Goal: Task Accomplishment & Management: Manage account settings

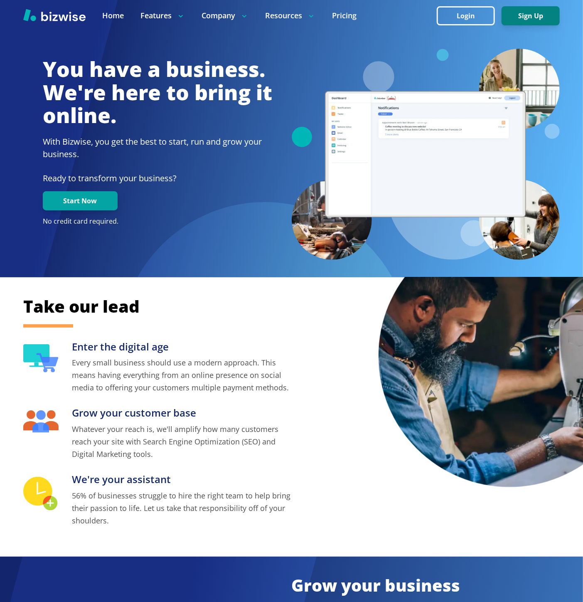
click at [523, 14] on button "Sign Up" at bounding box center [530, 15] width 58 height 19
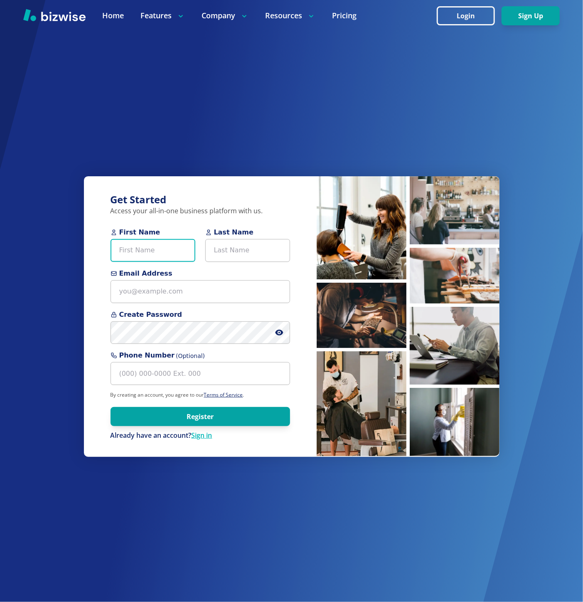
click at [143, 256] on input "First Name" at bounding box center [153, 250] width 85 height 23
paste input "Loremi… Dolo SITAM C Adip Eli Seddoe Tempo Inc Utlab Etdo Magnaal eni Admini-ve…"
type input "Loremi… Dolo SITAM C Adip Eli Seddoe Tempo Inc Utlab Etdo Magnaal eni Admini-ve…"
drag, startPoint x: 155, startPoint y: 251, endPoint x: 69, endPoint y: 253, distance: 85.2
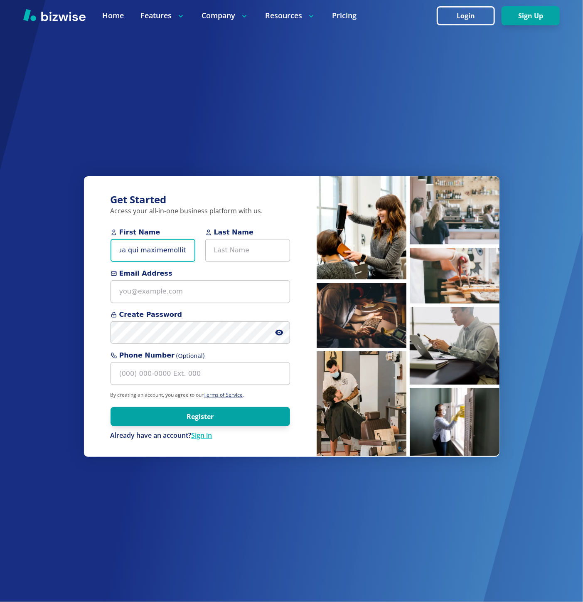
click at [69, 253] on div "Get Started Access your all-in-one business platform with us. First Name Last N…" at bounding box center [291, 301] width 583 height 602
click at [132, 243] on input "First Name" at bounding box center [153, 250] width 85 height 23
paste input "James Akin"
click at [138, 248] on input "James Akin" at bounding box center [153, 250] width 85 height 23
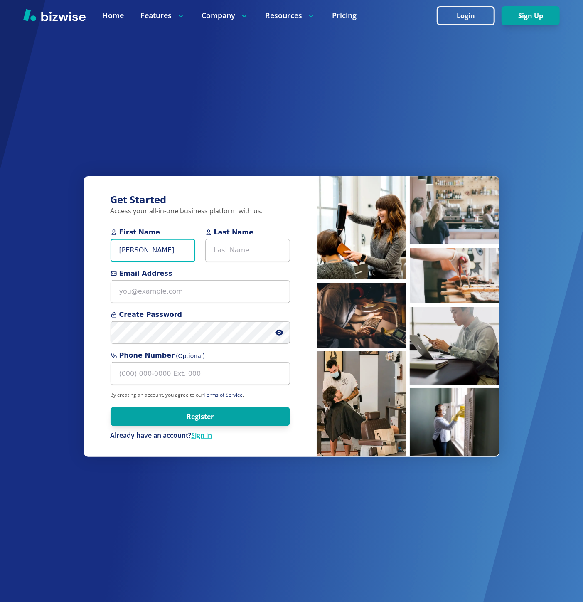
click at [138, 248] on input "James Akin" at bounding box center [153, 250] width 85 height 23
type input "James"
click at [228, 243] on input "Last Name" at bounding box center [247, 250] width 85 height 23
paste input "Akin"
type input "Akin"
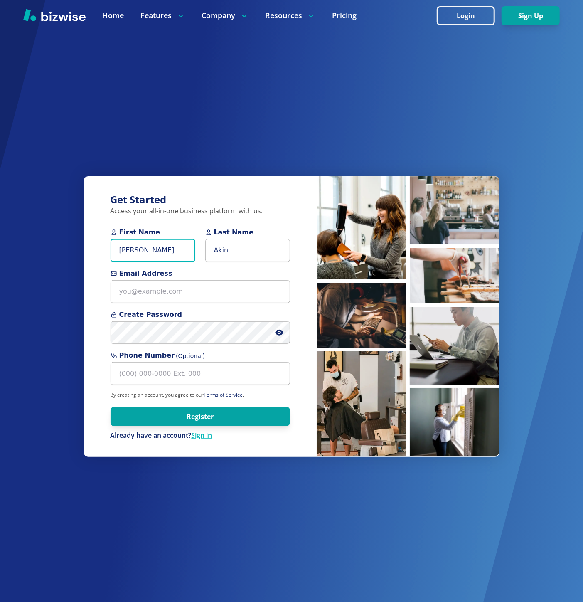
click at [157, 248] on input "James" at bounding box center [153, 250] width 85 height 23
type input "James"
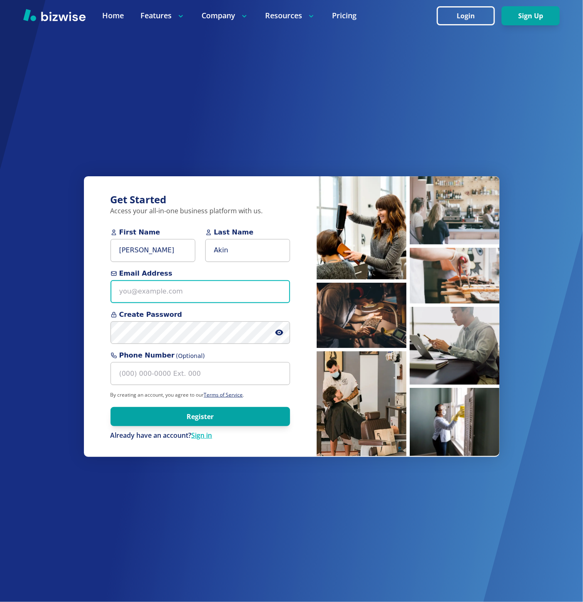
click at [156, 294] on input "Email Address" at bounding box center [200, 291] width 179 height 23
paste input "flapart23@gmail.com"
type input "flapart23@gmail.com"
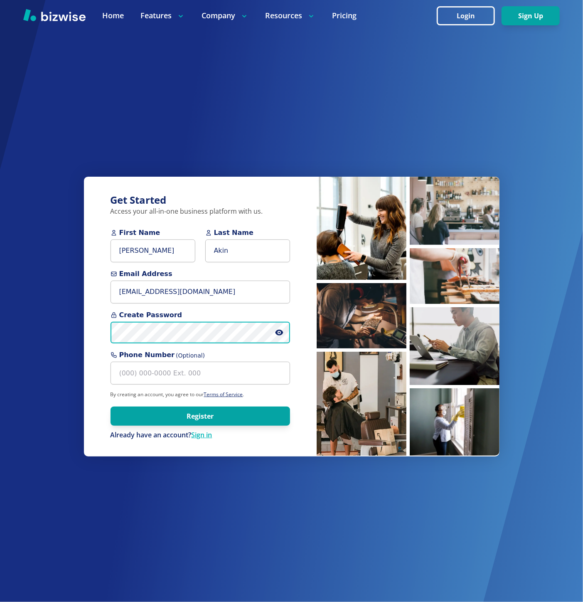
click at [150, 321] on div "Create Password" at bounding box center [200, 327] width 179 height 34
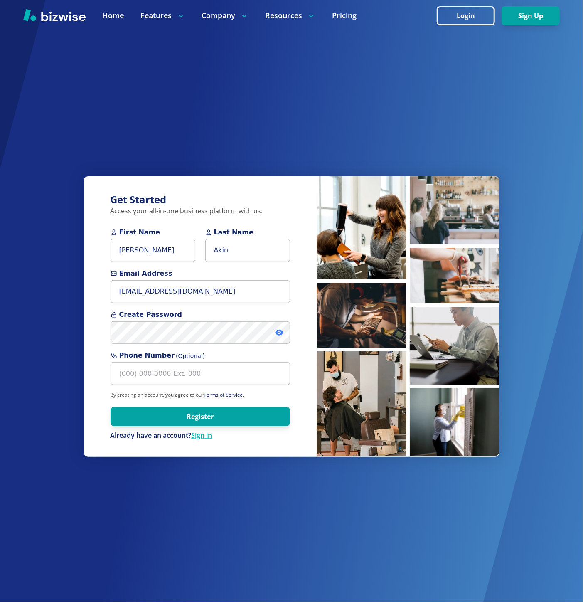
click at [280, 335] on icon at bounding box center [279, 332] width 8 height 6
click at [134, 335] on button "Register" at bounding box center [200, 416] width 179 height 19
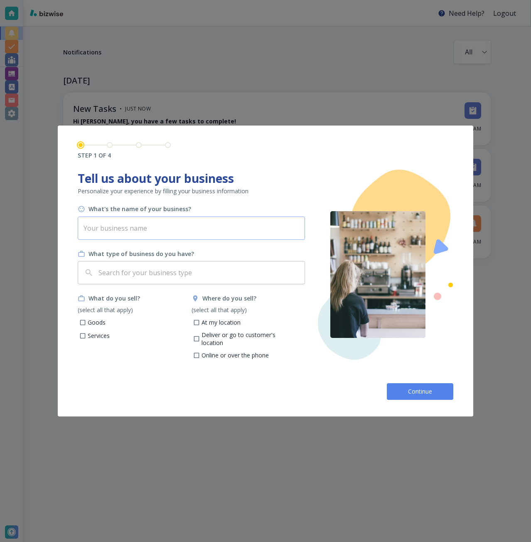
click at [183, 228] on input "text" at bounding box center [191, 227] width 227 height 23
paste input "Flap Art Custom Truck Mud Flaps"
type input "Flap Art Custom Truck Mud Flaps"
click at [188, 270] on input "text" at bounding box center [199, 273] width 204 height 16
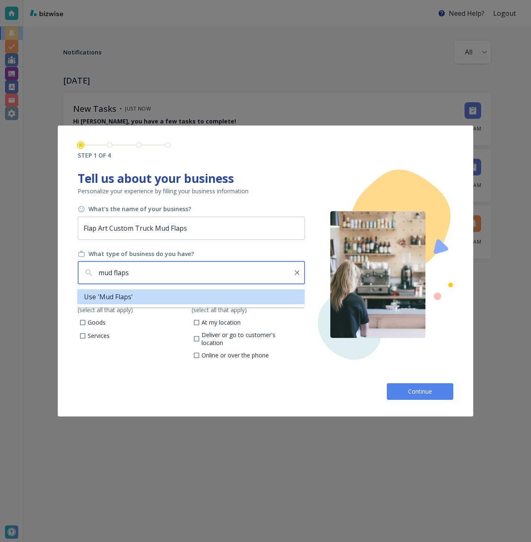
click at [135, 299] on li "Use 'mud flaps'" at bounding box center [190, 296] width 227 height 15
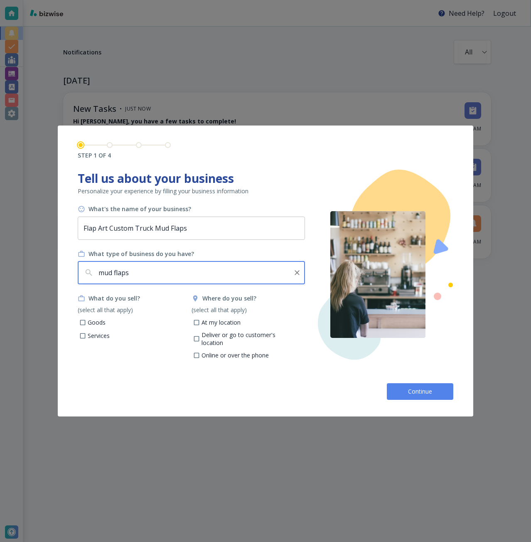
type input "mud flaps"
click at [92, 326] on p "Goods" at bounding box center [97, 322] width 18 height 8
click at [86, 326] on input "Goods" at bounding box center [82, 323] width 7 height 7
checkbox input "true"
click at [209, 324] on p "At my location" at bounding box center [220, 322] width 39 height 8
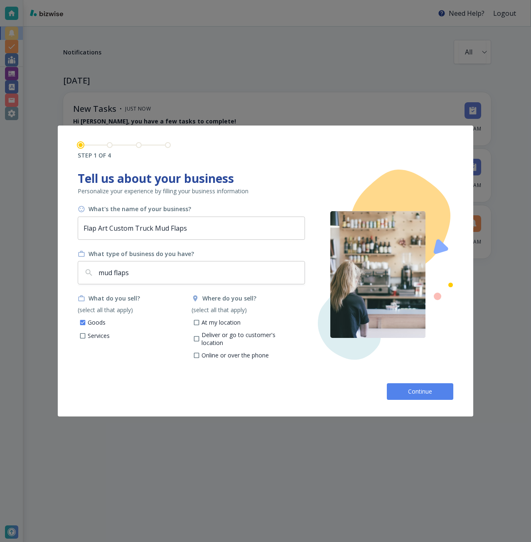
click at [200, 324] on input "At my location" at bounding box center [196, 323] width 7 height 7
checkbox input "true"
click at [209, 333] on p "Deliver or go to customer's location" at bounding box center [249, 339] width 97 height 16
click at [200, 337] on input "Deliver or go to customer's location" at bounding box center [196, 340] width 7 height 7
checkbox input "true"
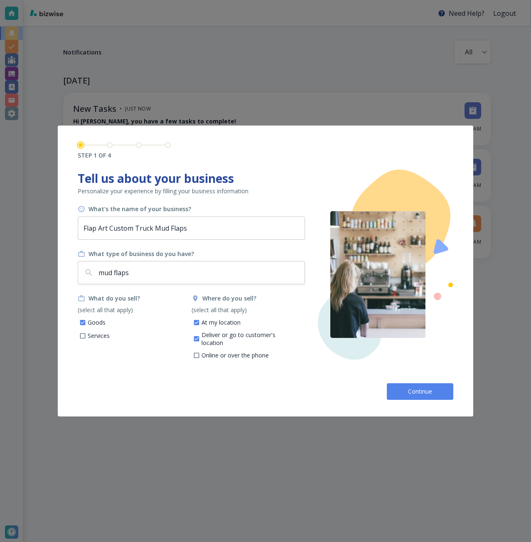
drag, startPoint x: 205, startPoint y: 345, endPoint x: 157, endPoint y: 342, distance: 48.3
click at [204, 351] on p "Online or over the phone" at bounding box center [234, 355] width 67 height 8
click at [200, 353] on input "Online or over the phone" at bounding box center [196, 356] width 7 height 7
checkbox input "true"
click at [103, 334] on p "Services" at bounding box center [99, 336] width 22 height 8
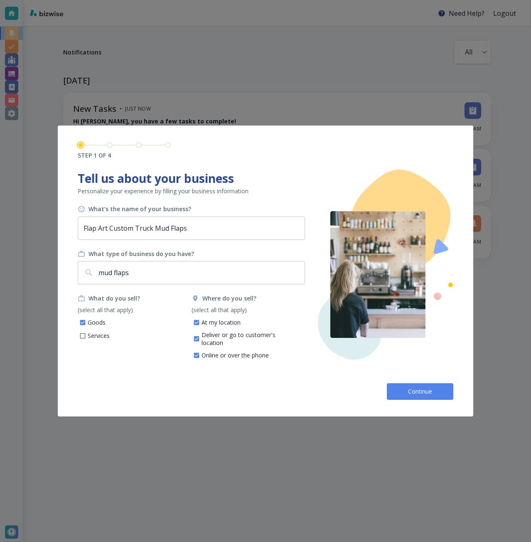
click at [86, 334] on input "Services" at bounding box center [82, 336] width 7 height 7
checkbox input "true"
click at [410, 393] on span "Continue" at bounding box center [420, 391] width 27 height 8
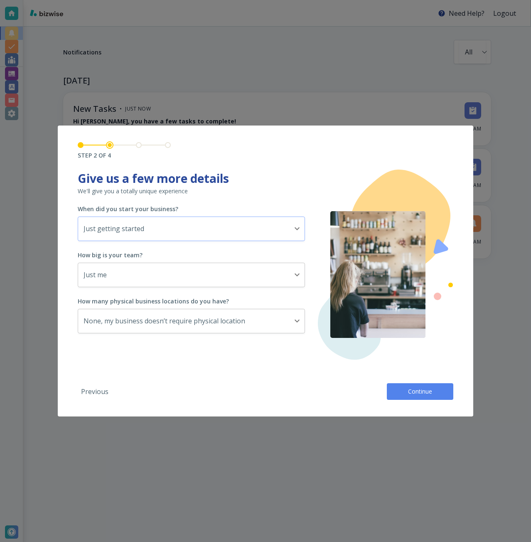
click at [164, 0] on body "Need Help? Logout Notifications All all ​ TODAY New Tasks • just now Hi James, …" at bounding box center [265, 0] width 531 height 0
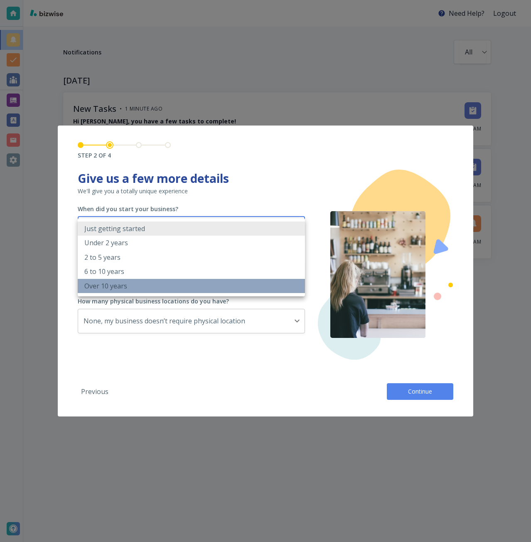
click at [90, 285] on p "Over 10 years" at bounding box center [105, 285] width 43 height 9
type input "OVER_10_YEARS"
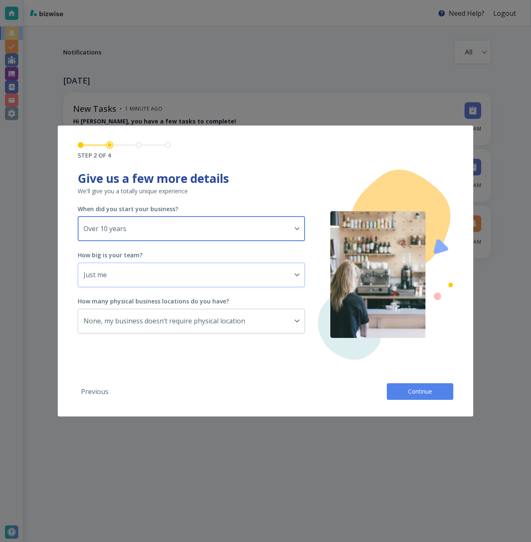
click at [107, 0] on body "Need Help? Logout Notifications All all ​ TODAY New Tasks • 1 minute ago Hi Jam…" at bounding box center [265, 0] width 531 height 0
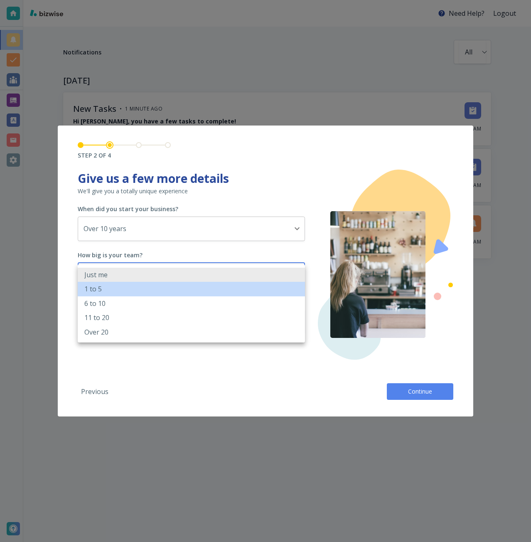
click at [115, 293] on li "1 to 5" at bounding box center [191, 289] width 227 height 14
type input "2_TO_5"
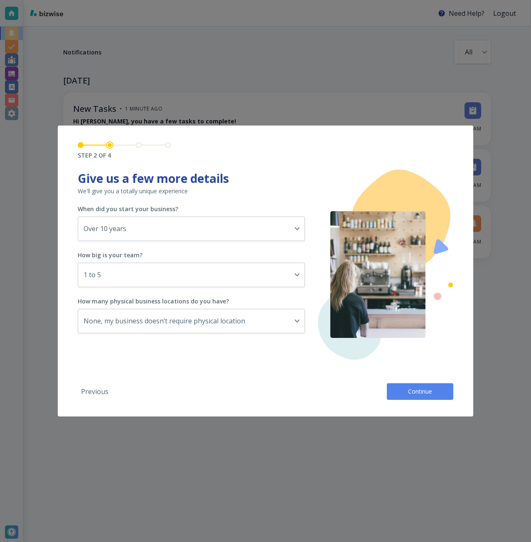
click at [381, 390] on div "Previous Continue" at bounding box center [266, 387] width 376 height 23
drag, startPoint x: 393, startPoint y: 394, endPoint x: 398, endPoint y: 333, distance: 60.9
click at [393, 393] on button "Continue" at bounding box center [420, 391] width 66 height 17
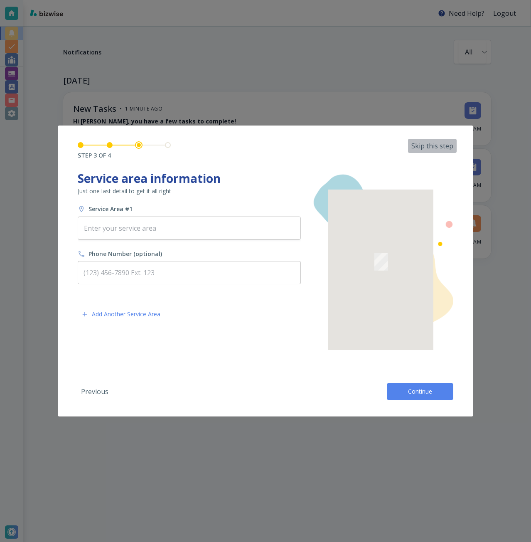
click at [445, 142] on p "Skip this step" at bounding box center [432, 145] width 42 height 9
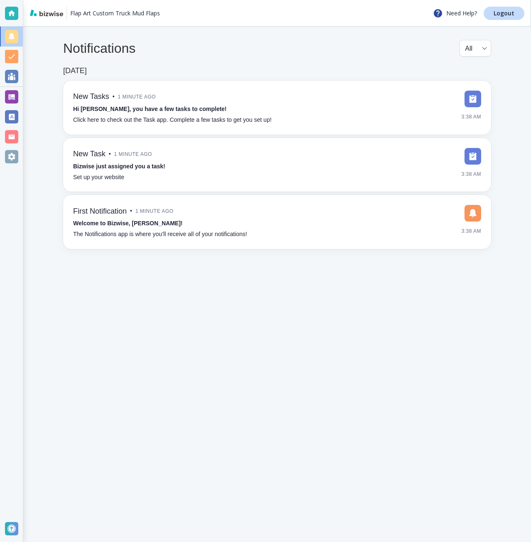
click at [14, 97] on div at bounding box center [11, 96] width 13 height 13
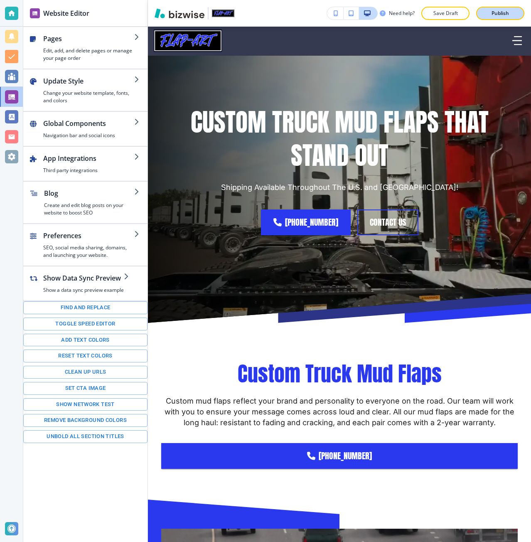
click at [496, 15] on p "Publish" at bounding box center [499, 13] width 17 height 7
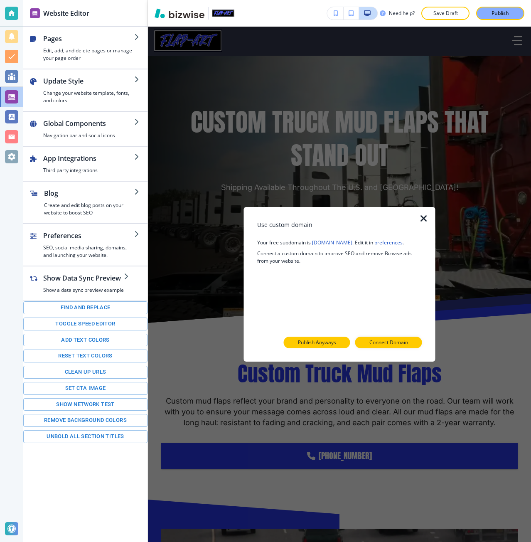
click at [341, 341] on button "Publish Anyways" at bounding box center [317, 343] width 66 height 12
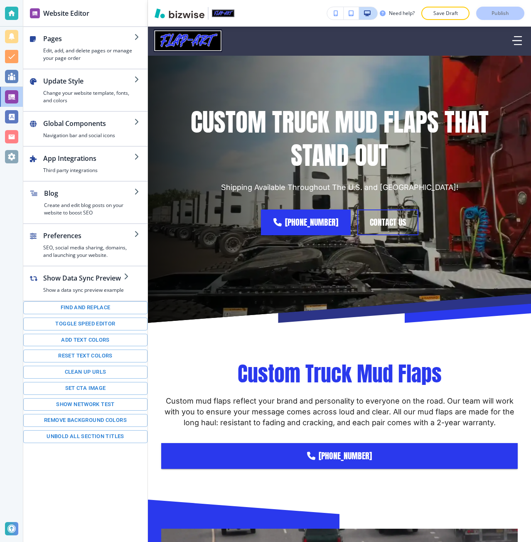
click at [15, 167] on div at bounding box center [11, 271] width 23 height 542
click at [15, 157] on div at bounding box center [11, 156] width 13 height 13
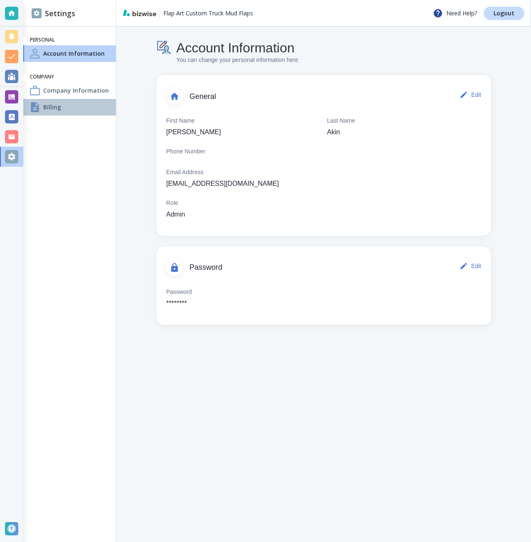
click at [74, 105] on div "Billing" at bounding box center [69, 107] width 93 height 17
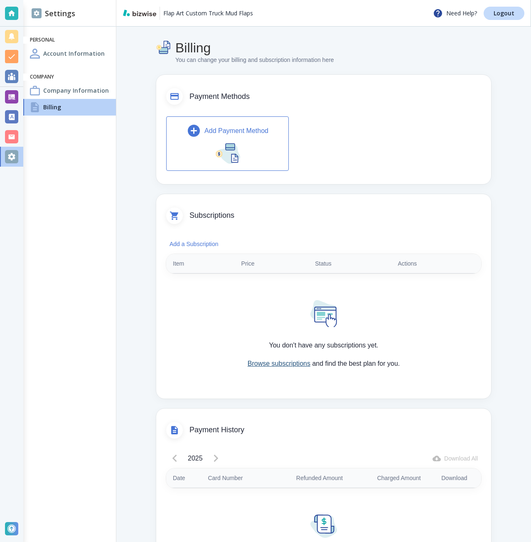
click at [284, 364] on link "Browse subscriptions" at bounding box center [279, 363] width 63 height 7
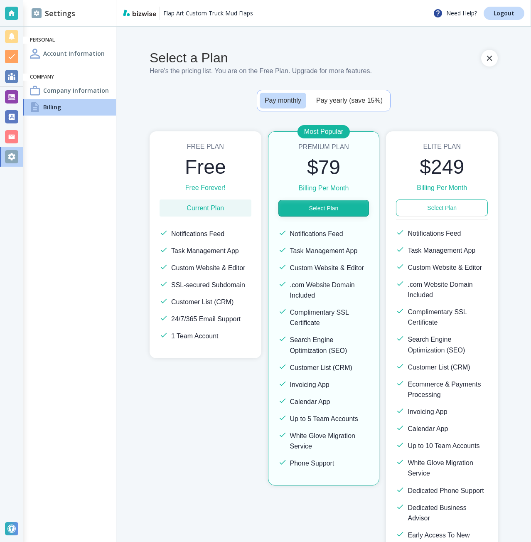
click at [325, 206] on button "Select Plan" at bounding box center [323, 208] width 91 height 17
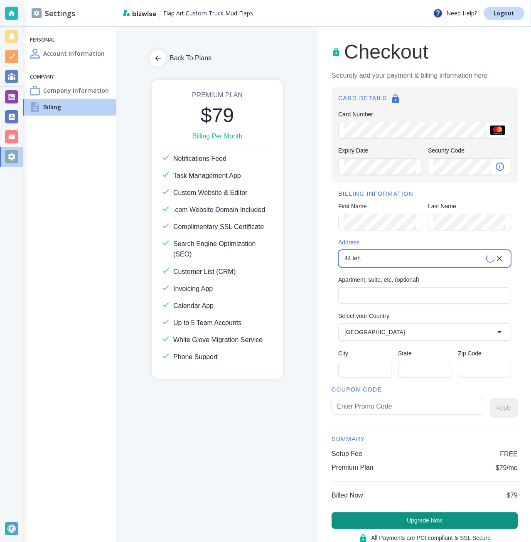
type input "44 Tehama Street"
type input "United States"
type input "San Francisco"
type input "CA"
type input "94105"
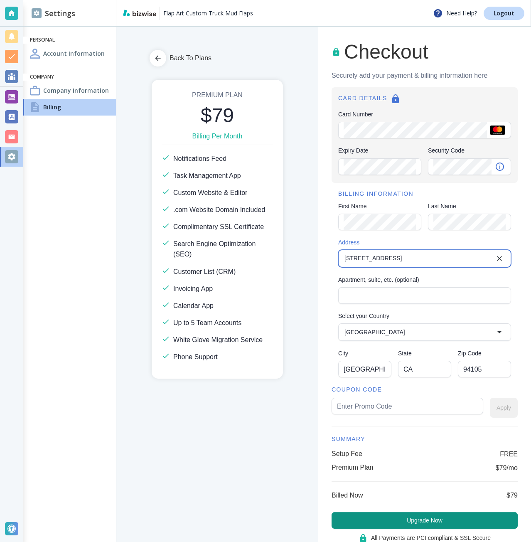
type input "44 Tehama Street"
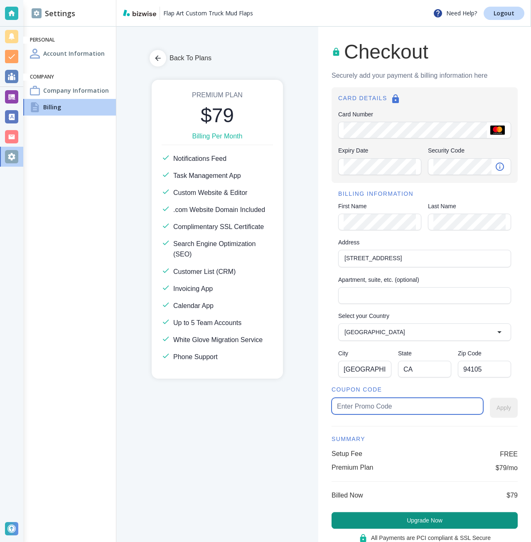
click at [368, 404] on input "text" at bounding box center [407, 406] width 141 height 16
type input "flap79"
click at [496, 398] on button "Apply" at bounding box center [504, 408] width 28 height 20
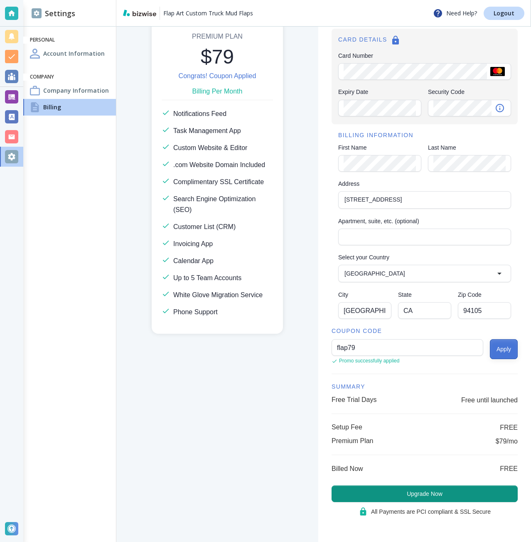
scroll to position [59, 0]
click at [427, 488] on button "Upgrade Now" at bounding box center [425, 493] width 186 height 17
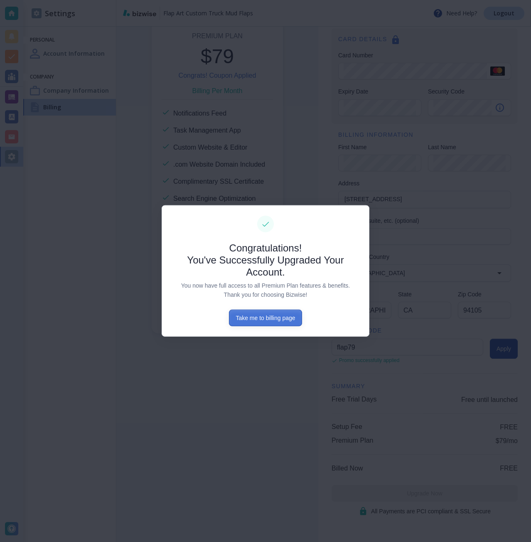
click at [275, 315] on button "Take me to billing page" at bounding box center [265, 318] width 73 height 17
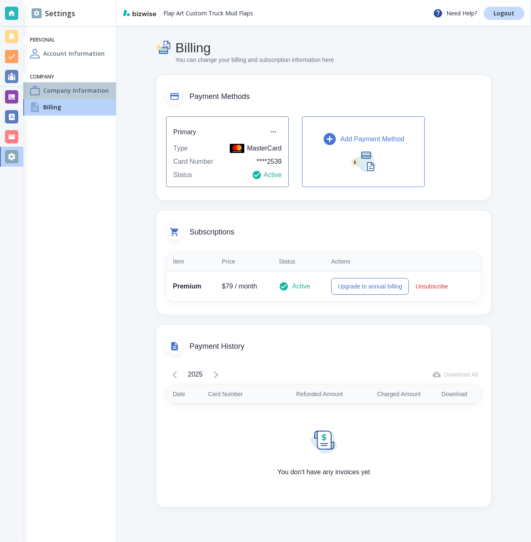
click at [54, 93] on h4 "Company Information" at bounding box center [76, 90] width 66 height 9
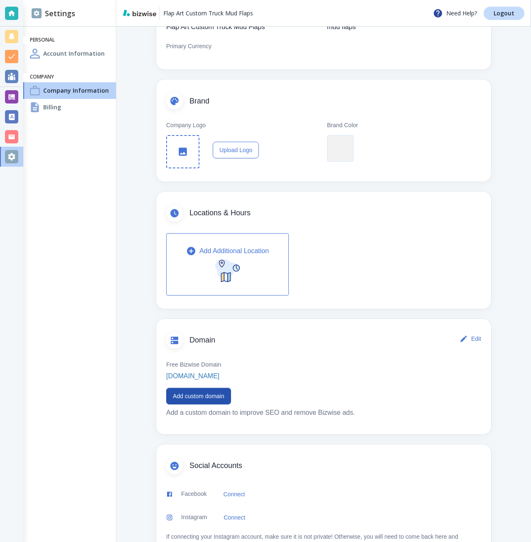
scroll to position [140, 0]
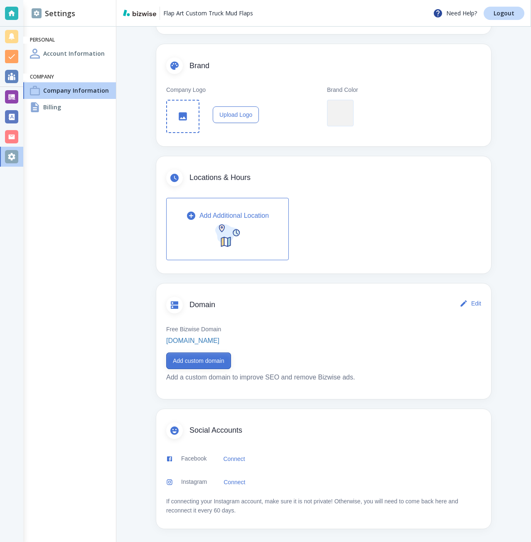
click at [185, 359] on button "Add custom domain" at bounding box center [198, 360] width 65 height 17
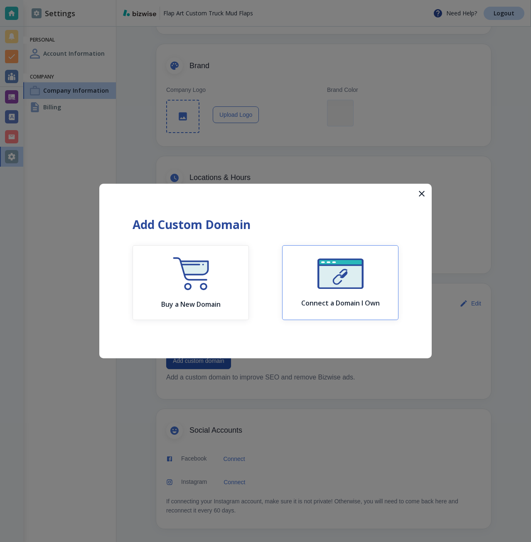
click at [310, 295] on div "Connect a Domain I Own" at bounding box center [340, 282] width 79 height 49
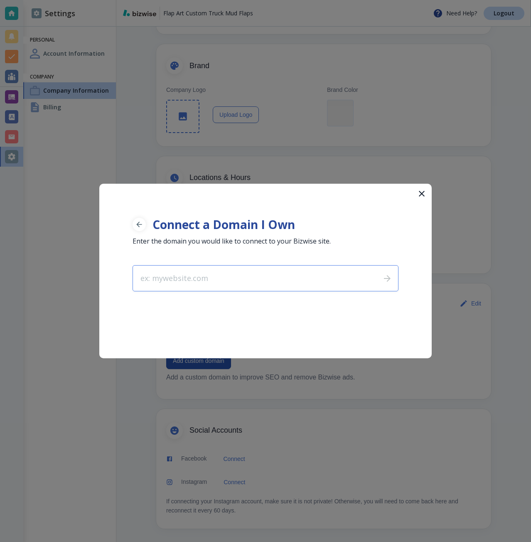
type input "flap-art.com"
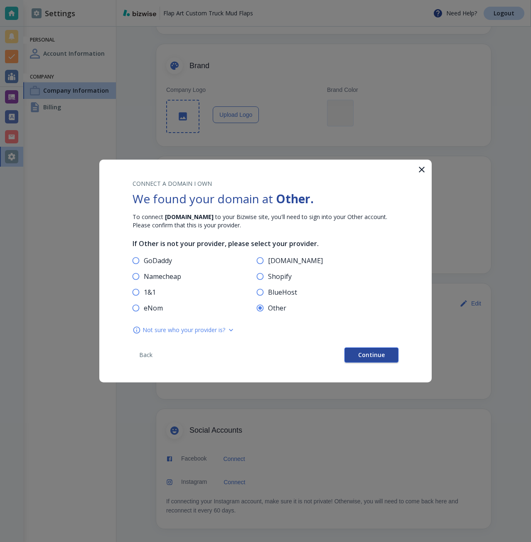
click at [359, 357] on button "Continue" at bounding box center [371, 354] width 54 height 15
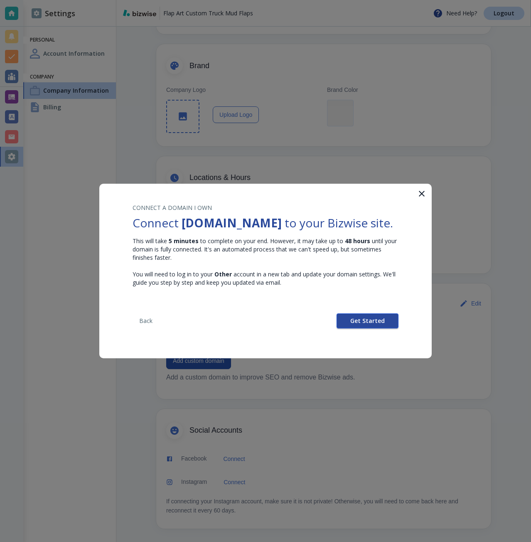
click at [364, 327] on button "Get Started" at bounding box center [368, 320] width 62 height 15
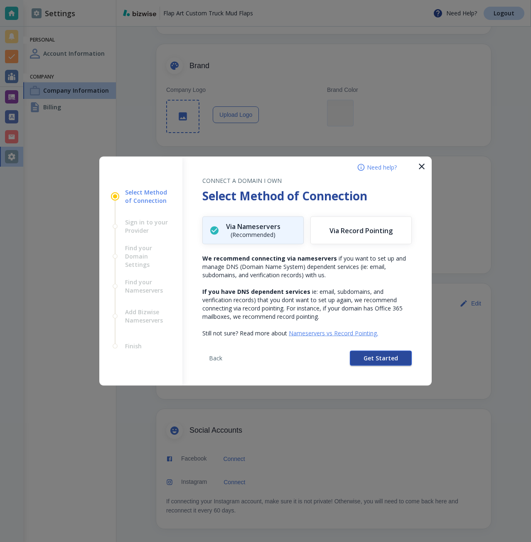
click at [362, 362] on button "Get Started" at bounding box center [381, 358] width 62 height 15
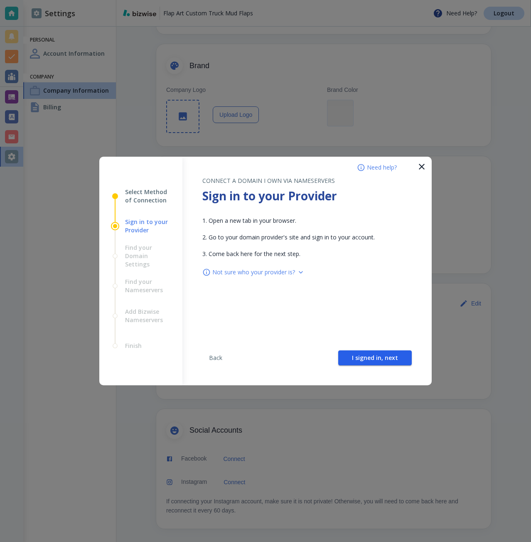
click at [362, 362] on button "I signed in, next" at bounding box center [375, 357] width 74 height 15
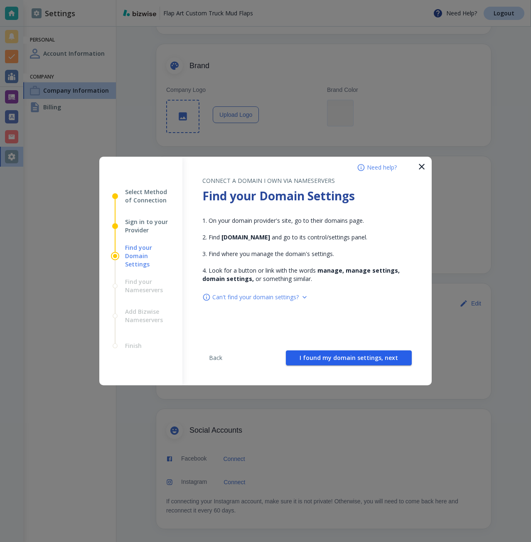
click at [362, 362] on button "I found my domain settings, next" at bounding box center [349, 357] width 126 height 15
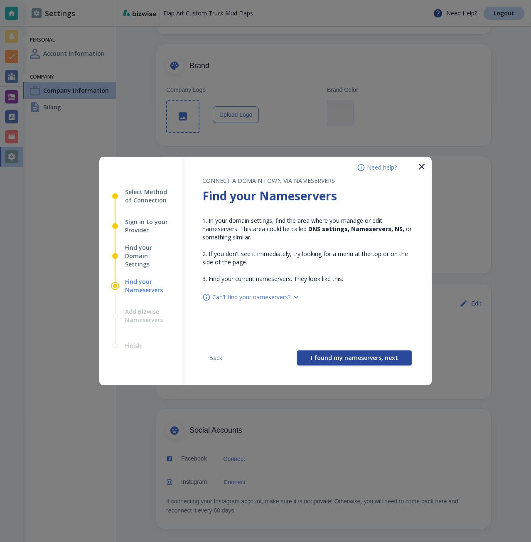
click at [352, 361] on span "I found my nameservers, next" at bounding box center [354, 358] width 87 height 6
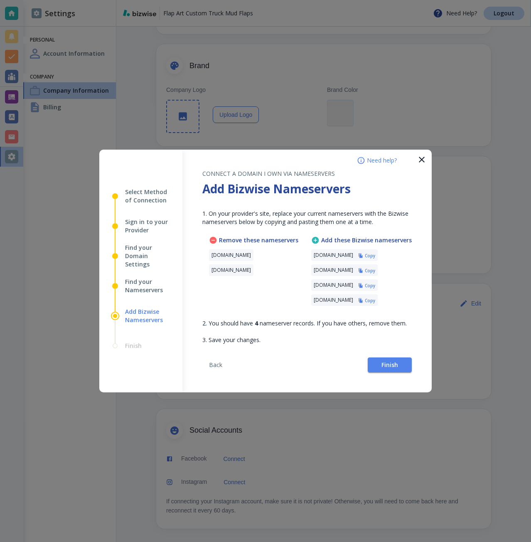
click at [375, 257] on h6 "Copy" at bounding box center [370, 256] width 10 height 6
click at [391, 366] on span "Finish" at bounding box center [389, 365] width 17 height 6
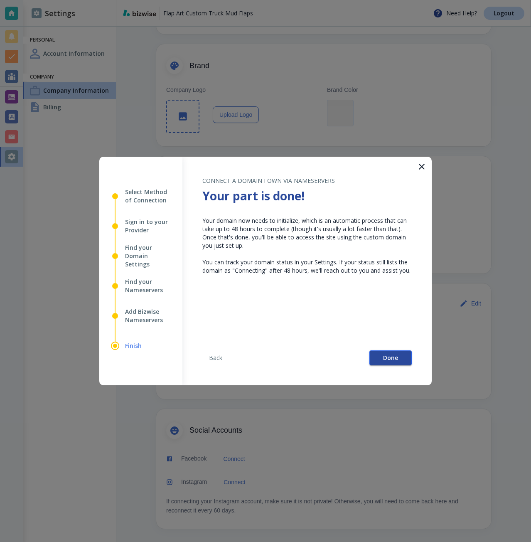
click at [388, 351] on button "Done" at bounding box center [390, 357] width 42 height 15
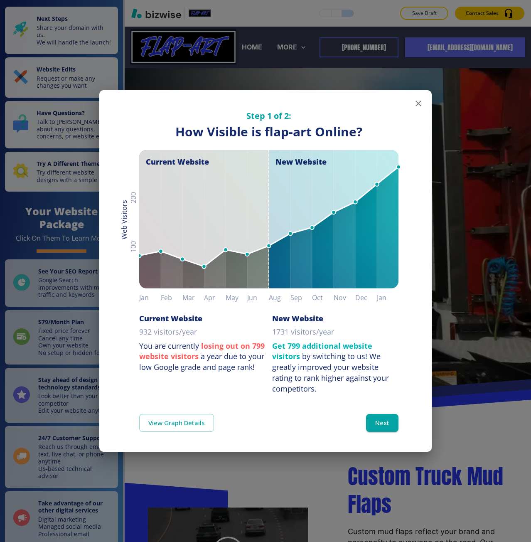
click at [298, 82] on div "Step 1 of 2: How Visible are You Online? How Visible is flap-art Online? Curren…" at bounding box center [265, 271] width 531 height 542
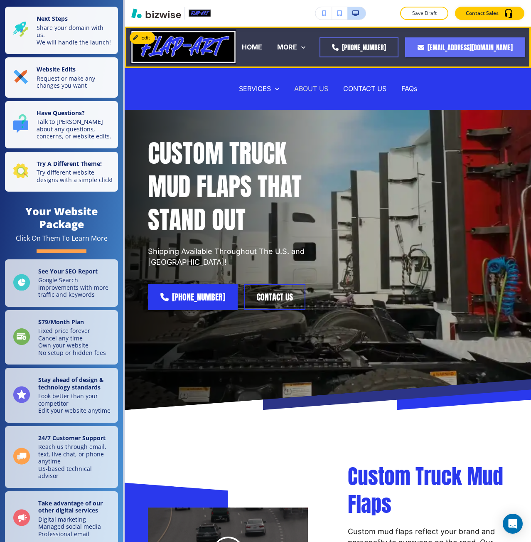
click at [302, 86] on p "ABOUT US" at bounding box center [311, 89] width 34 height 10
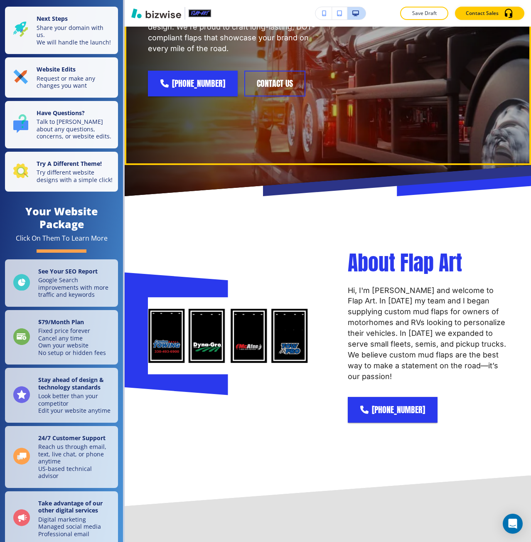
scroll to position [249, 0]
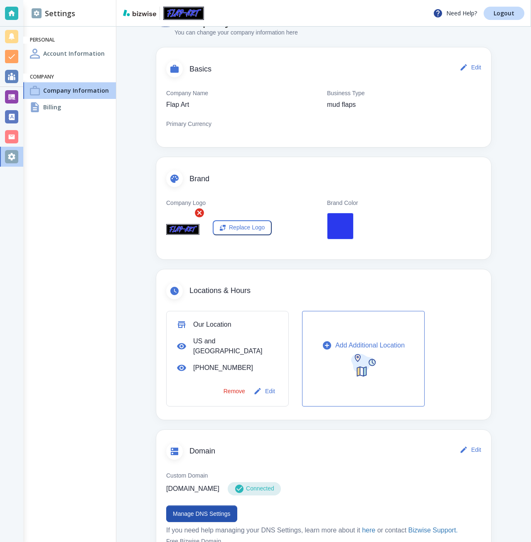
scroll to position [166, 0]
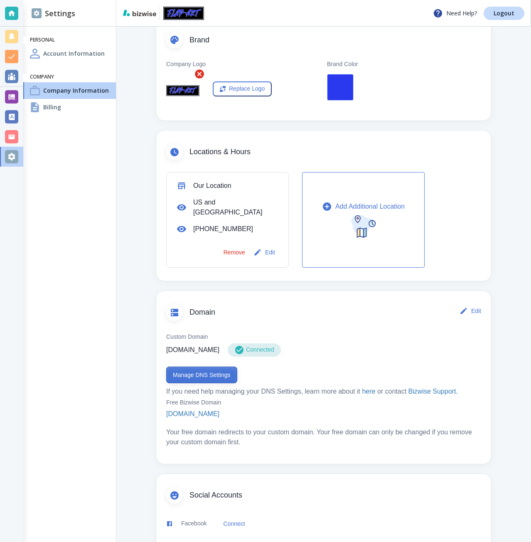
click at [197, 369] on button "Manage DNS Settings" at bounding box center [201, 374] width 71 height 17
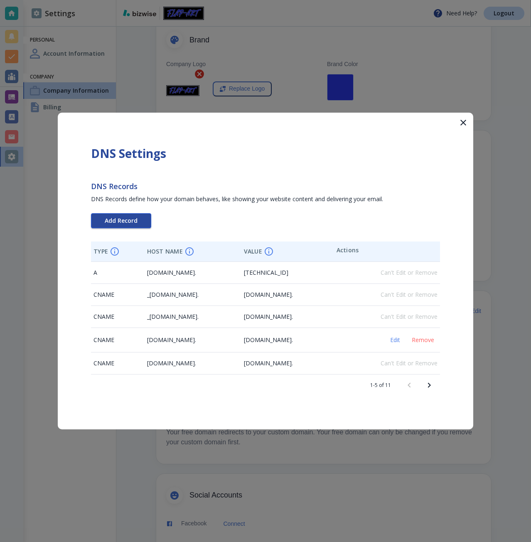
click at [133, 215] on button "Add Record" at bounding box center [121, 220] width 60 height 15
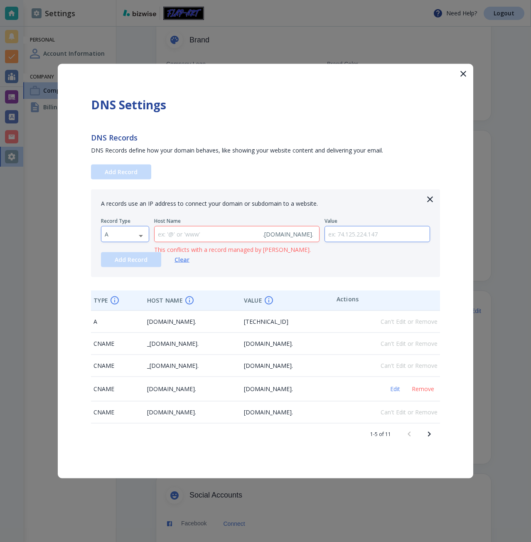
click at [121, 0] on body "Need Help? Logout Settings Personal Account Information Company Company Informa…" at bounding box center [265, 0] width 531 height 0
click at [117, 286] on li "TXT" at bounding box center [124, 286] width 47 height 13
type input "TXT"
click at [326, 236] on input "text" at bounding box center [377, 233] width 105 height 15
paste input "google-site-verification=vzb4kzlheeRQi8gx5Bz3lW3nScM-BTBIWTqIcpFYjOw"
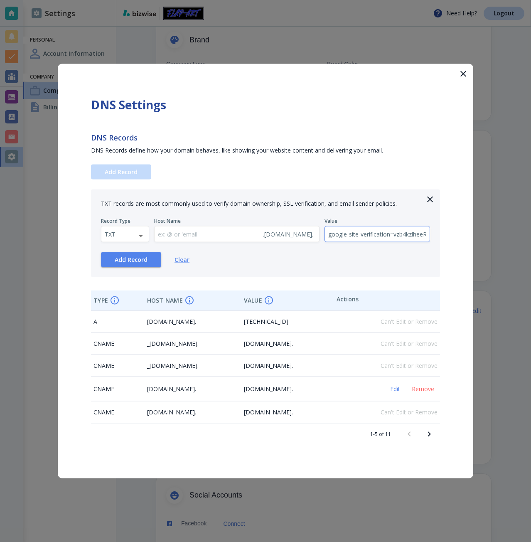
scroll to position [0, 97]
type input "google-site-verification=vzb4kzlheeRQi8gx5Bz3lW3nScM-BTBIWTqIcpFYjOw"
click at [133, 261] on span "Add Record" at bounding box center [131, 260] width 33 height 6
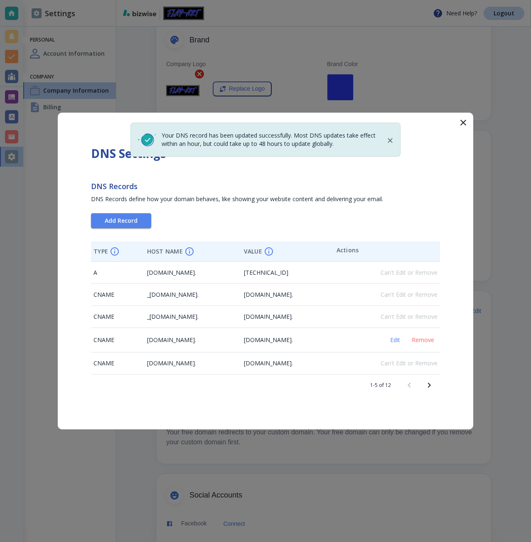
click at [432, 385] on icon "Next page" at bounding box center [429, 385] width 10 height 10
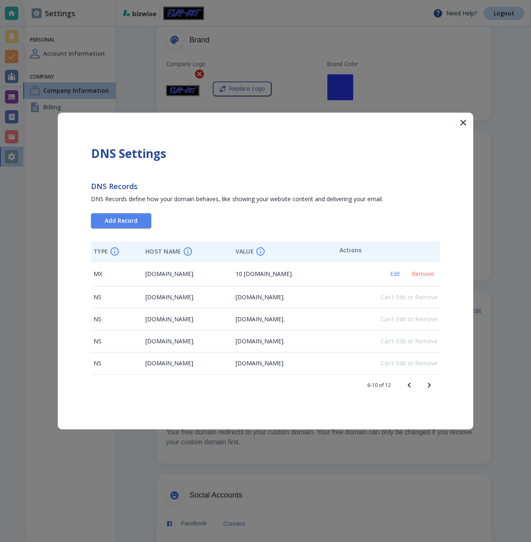
click at [462, 124] on icon "button" at bounding box center [463, 123] width 6 height 6
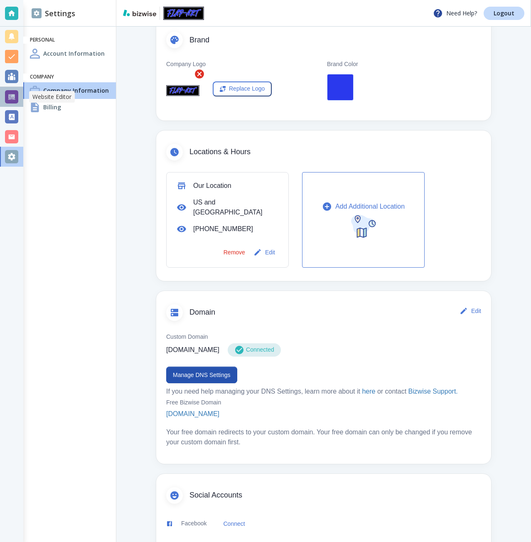
click at [14, 97] on div at bounding box center [11, 96] width 13 height 13
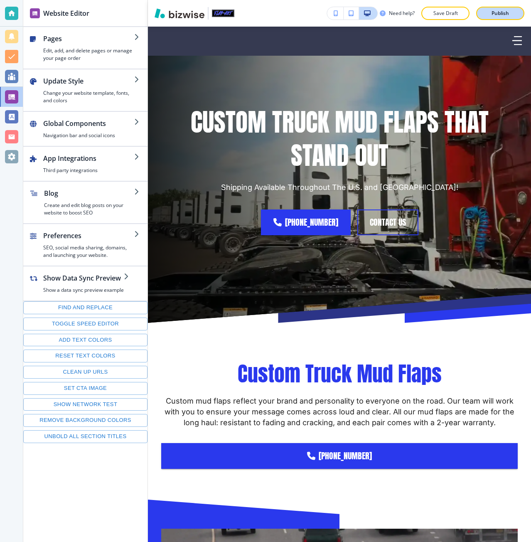
click at [482, 15] on button "Publish" at bounding box center [500, 13] width 48 height 13
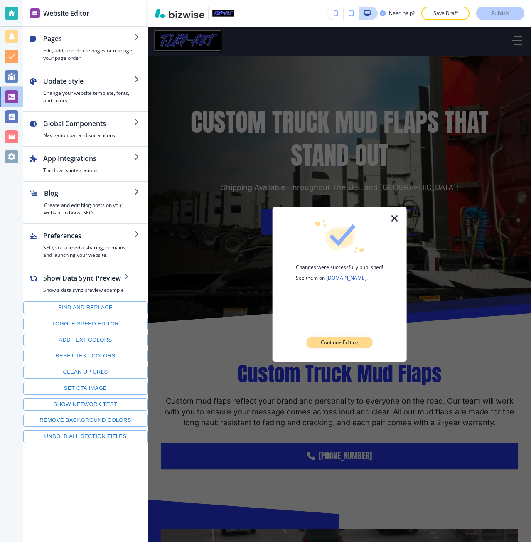
click at [323, 345] on p "Continue Editing" at bounding box center [340, 342] width 38 height 7
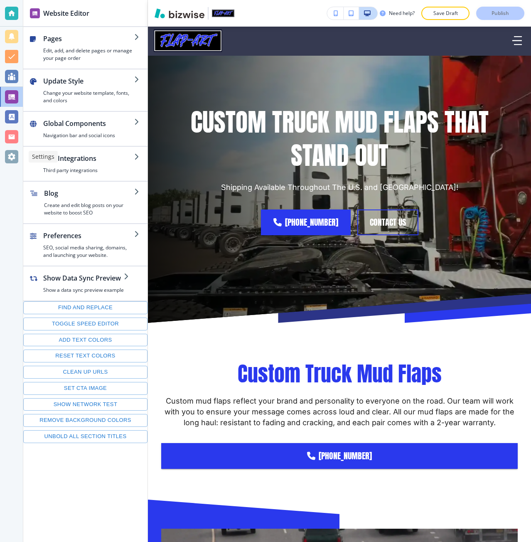
click at [7, 151] on div at bounding box center [11, 156] width 13 height 13
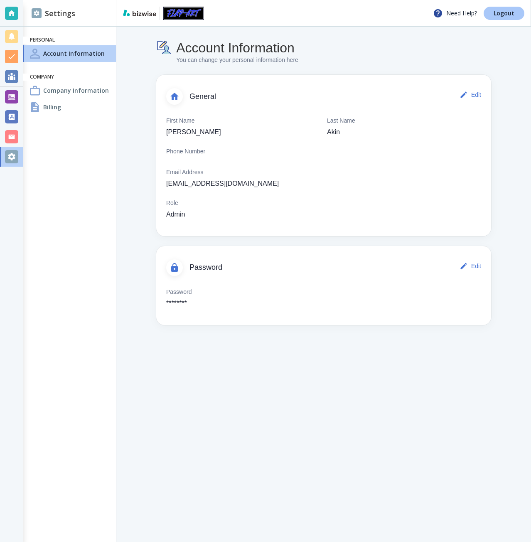
click at [494, 14] on link "Logout" at bounding box center [504, 13] width 41 height 13
